Goal: Contribute content: Contribute content

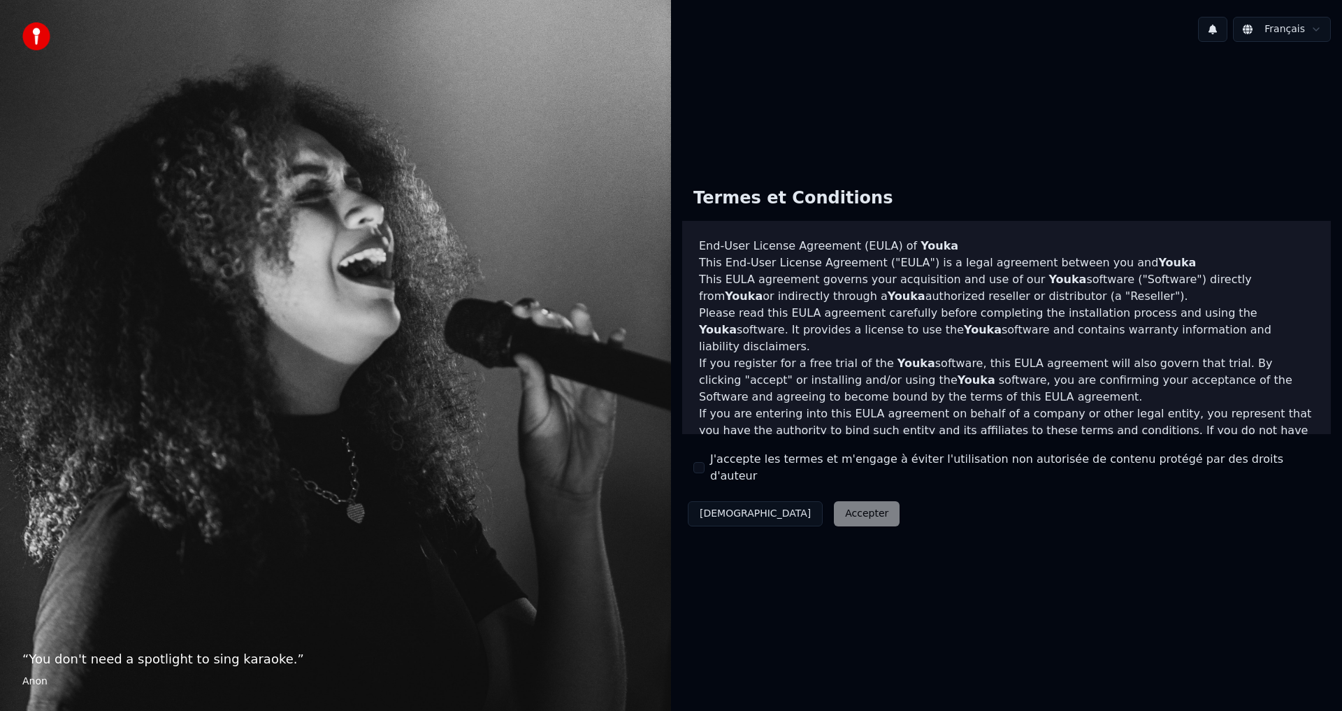
click at [701, 468] on button "J'accepte les termes et m'engage à éviter l'utilisation non autorisée de conten…" at bounding box center [699, 467] width 11 height 11
click at [834, 508] on button "Accepter" at bounding box center [867, 513] width 66 height 25
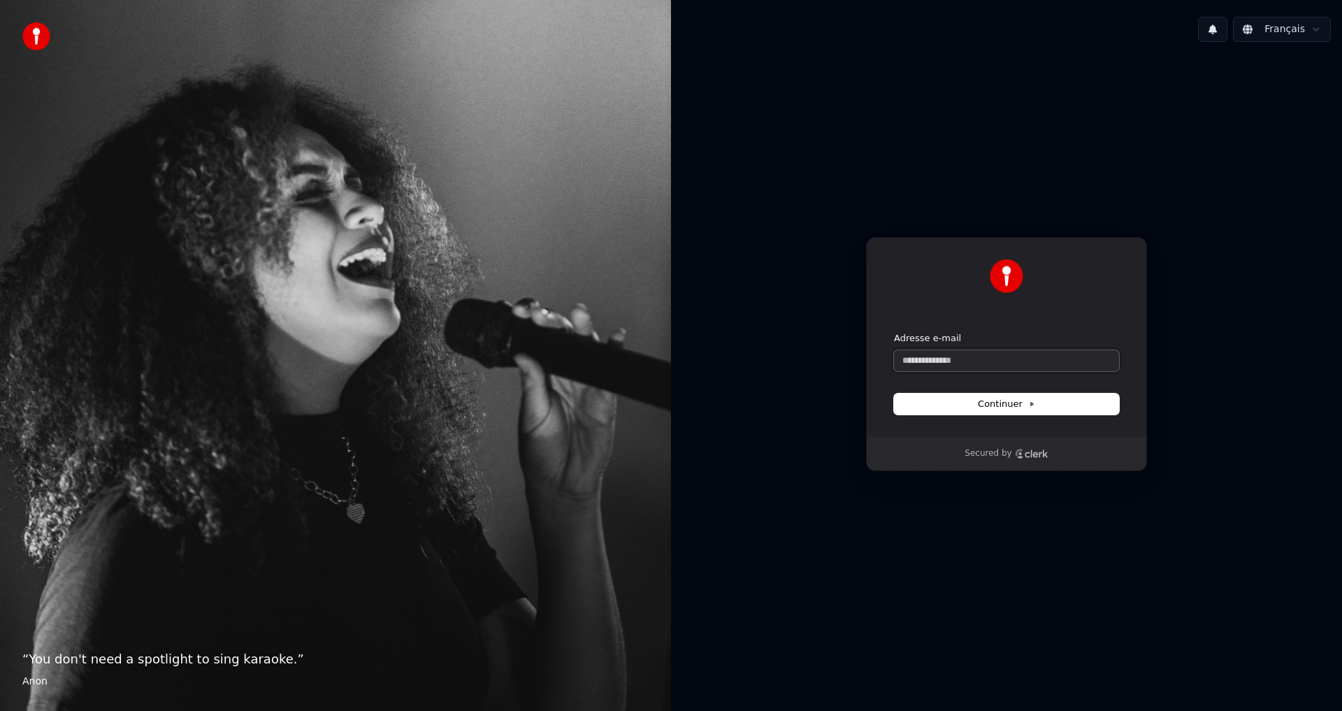
click at [915, 361] on input "Adresse e-mail" at bounding box center [1006, 360] width 225 height 21
click at [978, 360] on input "**********" at bounding box center [1006, 360] width 225 height 21
click at [1007, 402] on span "Continuer" at bounding box center [1006, 404] width 57 height 13
type input "**********"
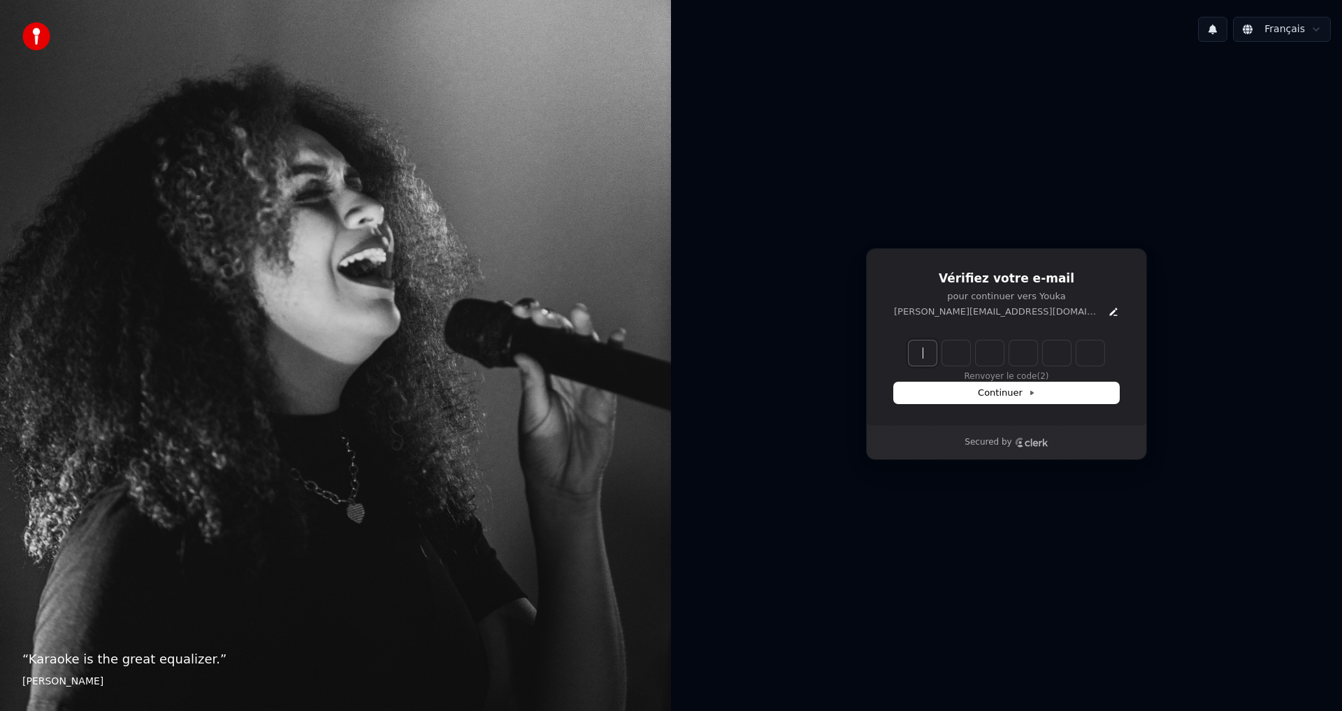
click at [931, 354] on input "Enter verification code" at bounding box center [1021, 352] width 224 height 25
type input "******"
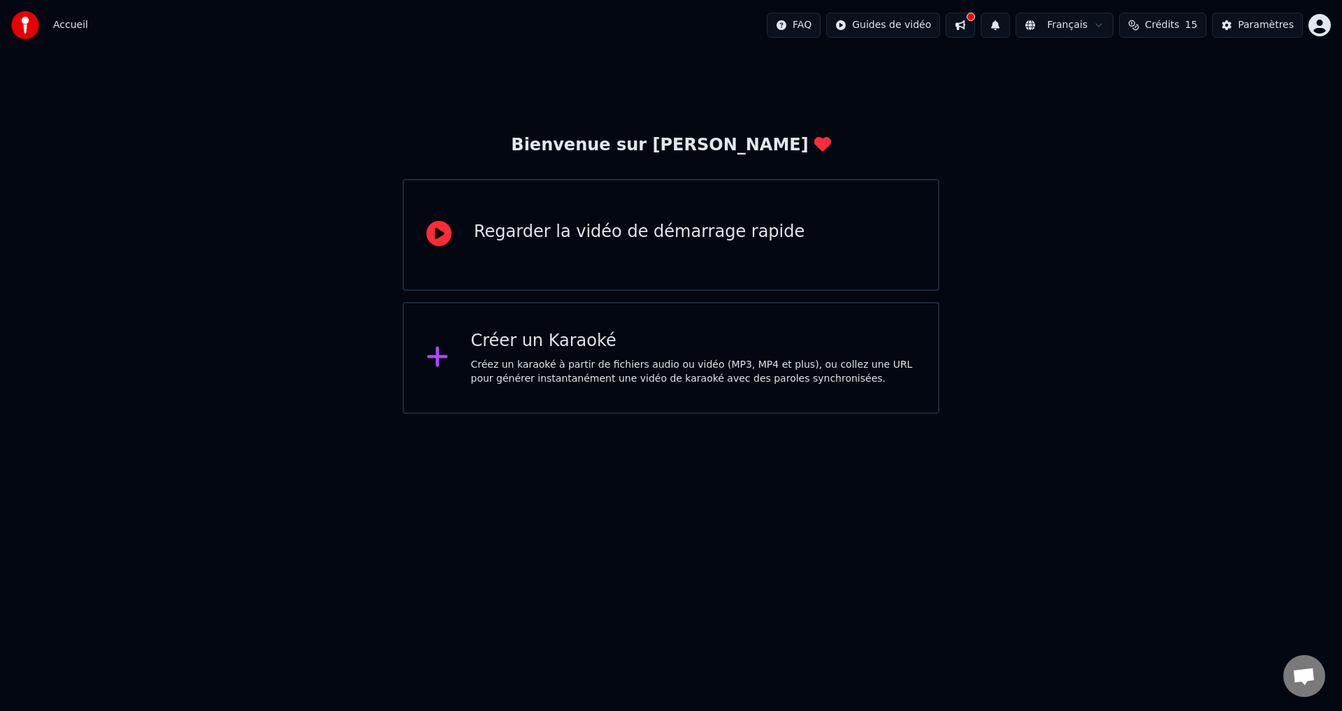
click at [1167, 25] on span "Crédits" at bounding box center [1162, 25] width 34 height 14
click at [547, 345] on div "Créer un Karaoké" at bounding box center [693, 341] width 445 height 22
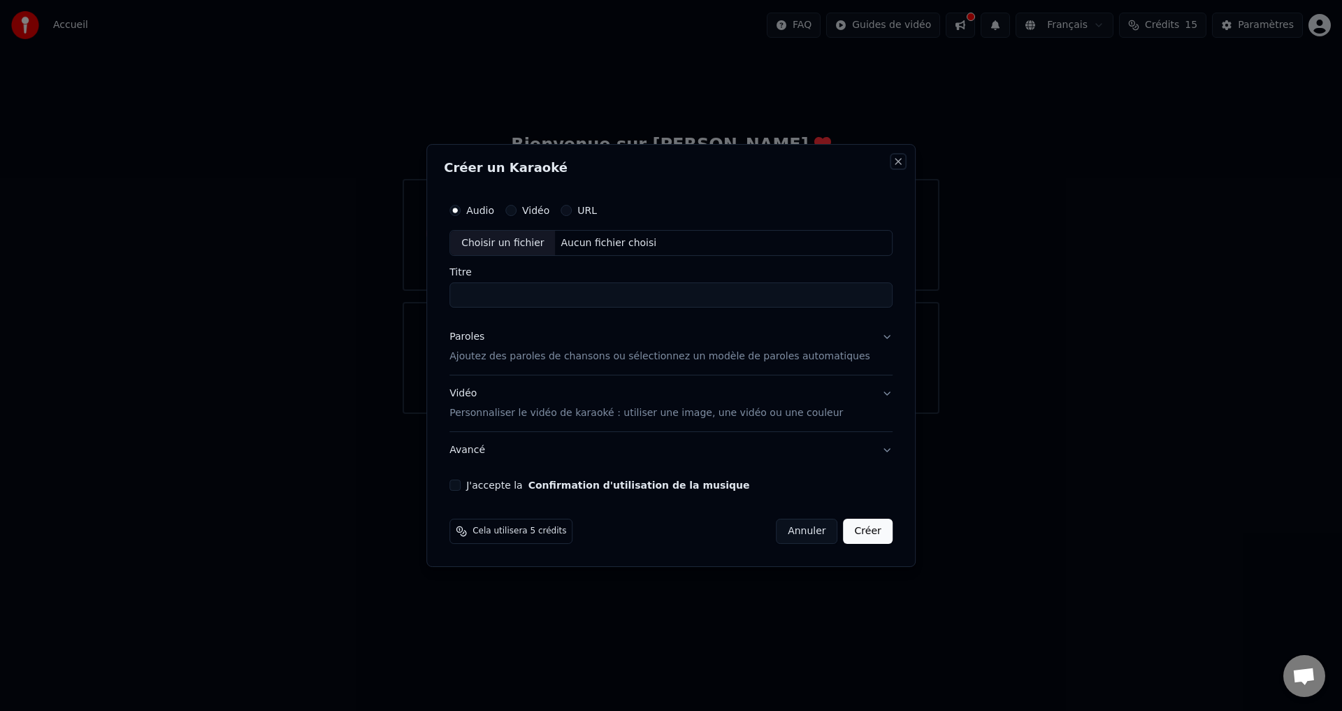
click at [893, 160] on button "Close" at bounding box center [898, 161] width 11 height 11
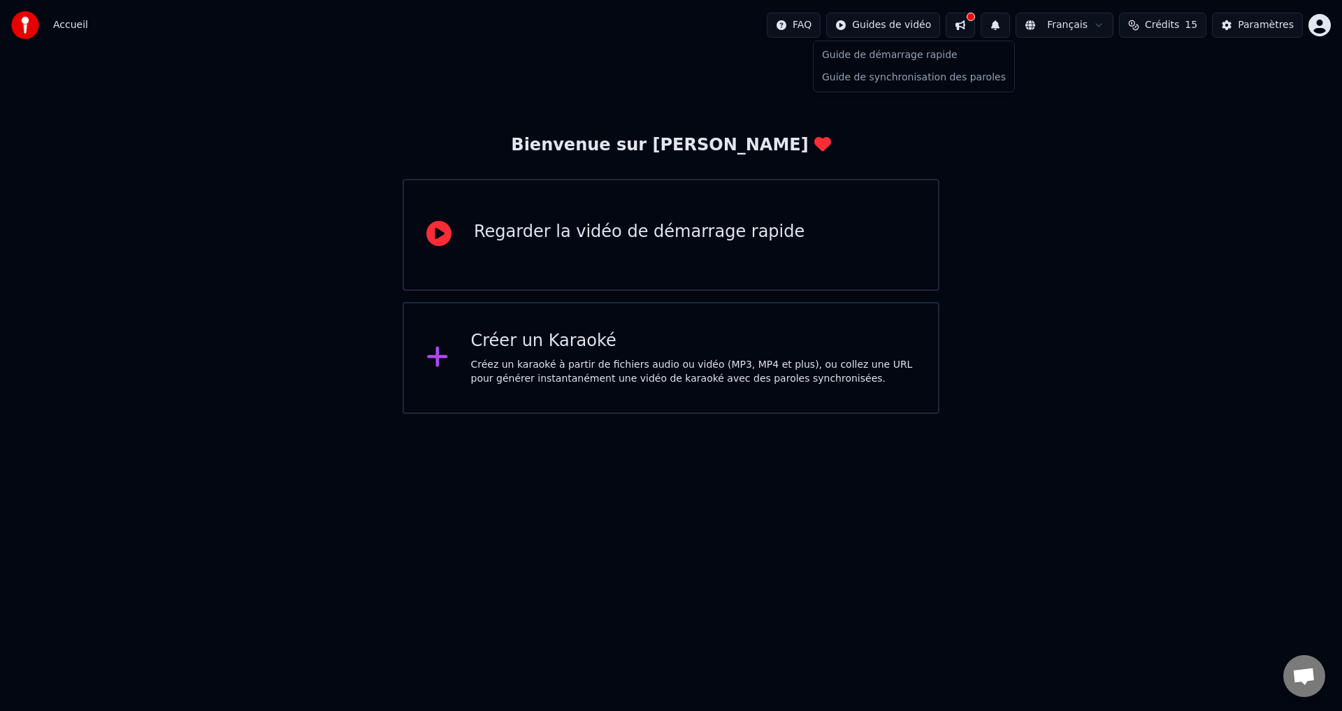
click at [905, 25] on html "Accueil FAQ Guides de vidéo Français Crédits 15 Paramètres Bienvenue sur Youka …" at bounding box center [671, 207] width 1342 height 414
drag, startPoint x: 1162, startPoint y: 83, endPoint x: 1201, endPoint y: 55, distance: 48.5
click at [1163, 82] on html "Accueil FAQ Guides de vidéo Français Crédits 15 Paramètres Bienvenue sur Youka …" at bounding box center [671, 207] width 1342 height 414
click at [65, 24] on span "Accueil" at bounding box center [70, 25] width 35 height 14
click at [439, 236] on icon at bounding box center [438, 233] width 25 height 25
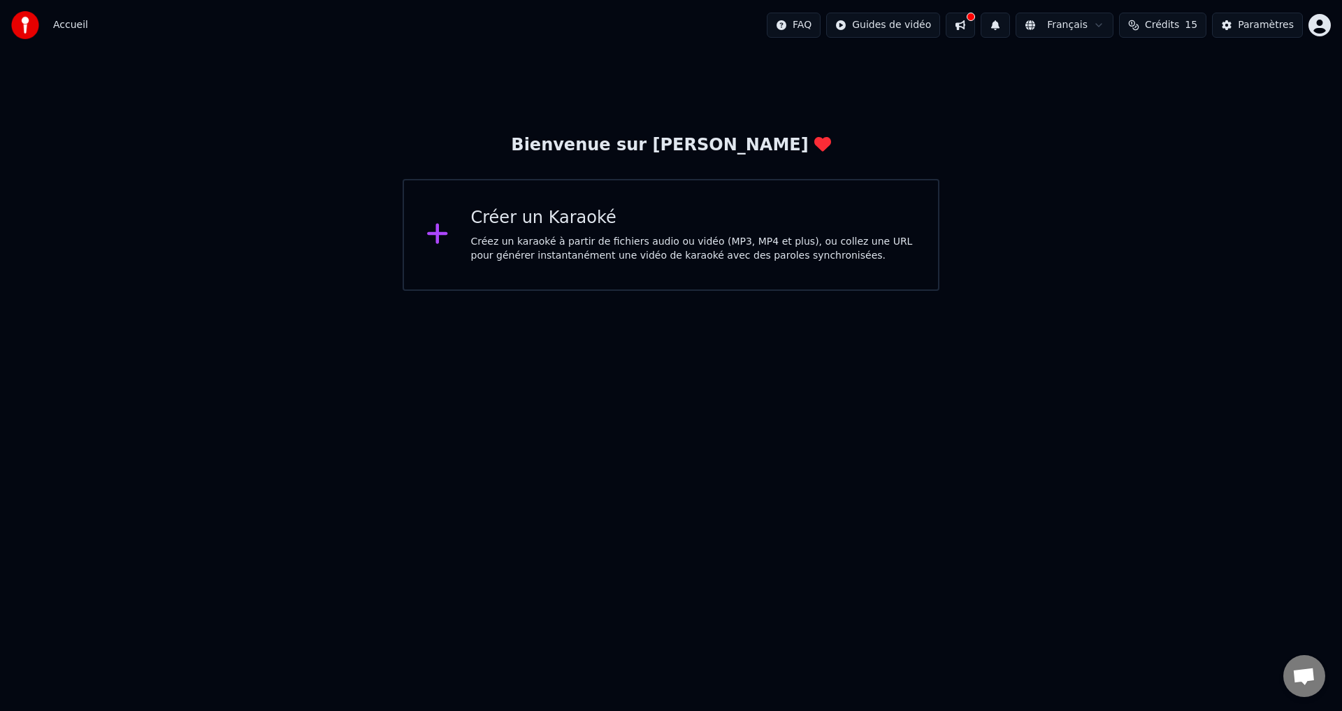
click at [1075, 25] on html "Accueil FAQ Guides de vidéo Français Crédits 15 Paramètres Bienvenue sur Youka …" at bounding box center [671, 145] width 1342 height 291
click at [66, 23] on span "Accueil" at bounding box center [70, 25] width 35 height 14
click at [687, 155] on div "Bienvenue sur Youka" at bounding box center [671, 145] width 320 height 22
click at [439, 231] on icon at bounding box center [437, 234] width 20 height 20
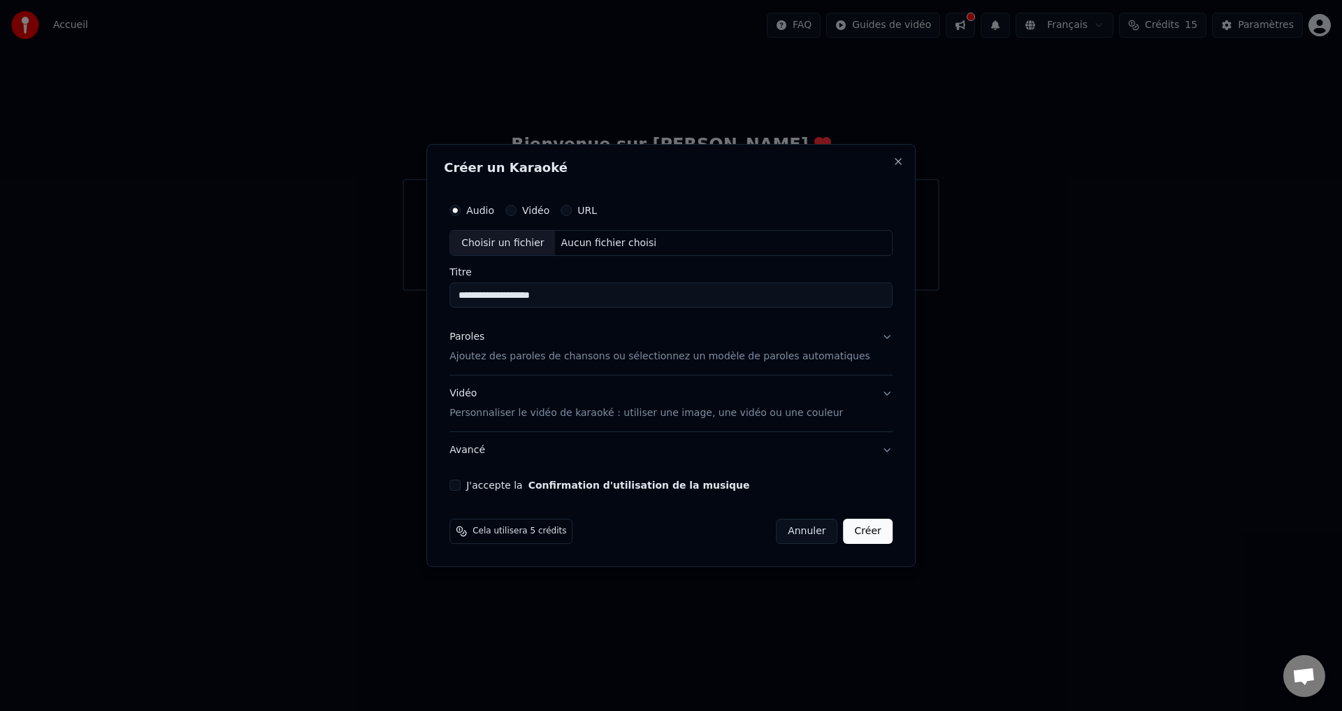
type input "**********"
click at [849, 531] on button "Créer" at bounding box center [868, 531] width 49 height 25
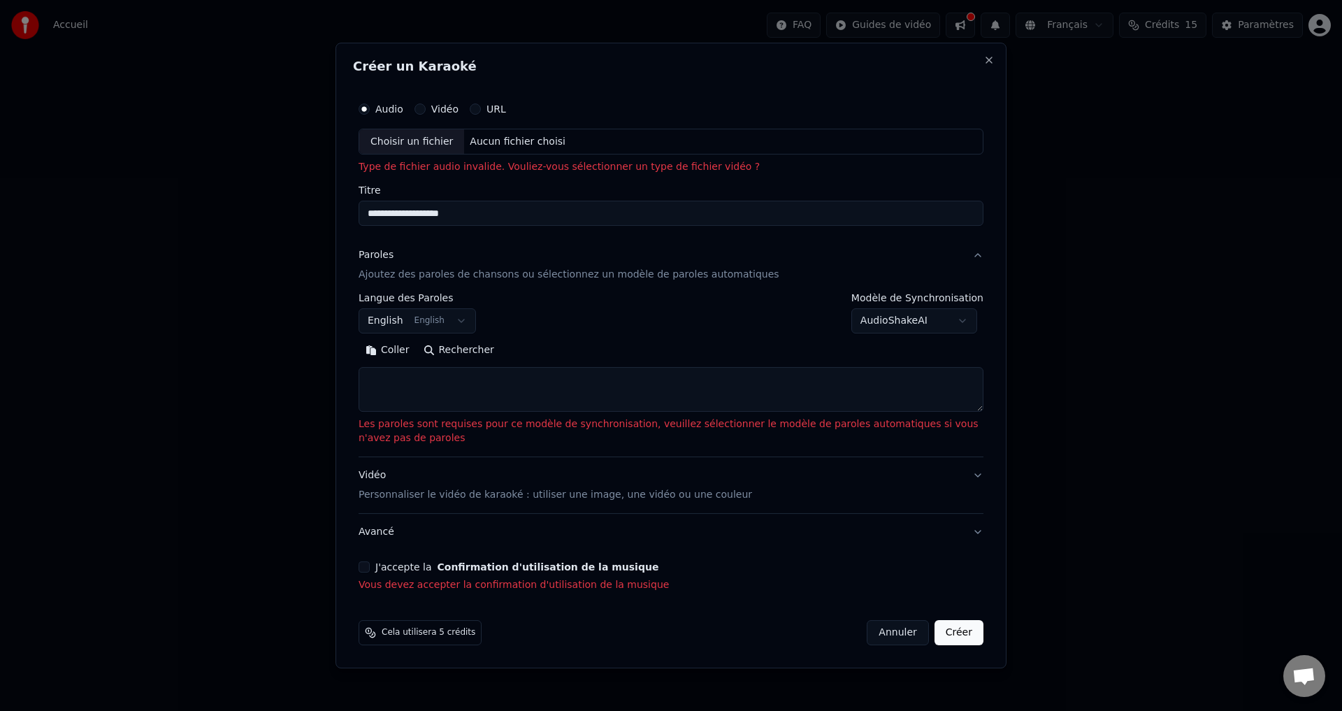
click at [498, 143] on div "Aucun fichier choisi" at bounding box center [517, 142] width 107 height 14
click at [443, 109] on label "Vidéo" at bounding box center [444, 109] width 27 height 10
click at [426, 109] on button "Vidéo" at bounding box center [420, 108] width 11 height 11
click at [897, 631] on button "Annuler" at bounding box center [898, 632] width 62 height 25
select select
